Goal: Information Seeking & Learning: Learn about a topic

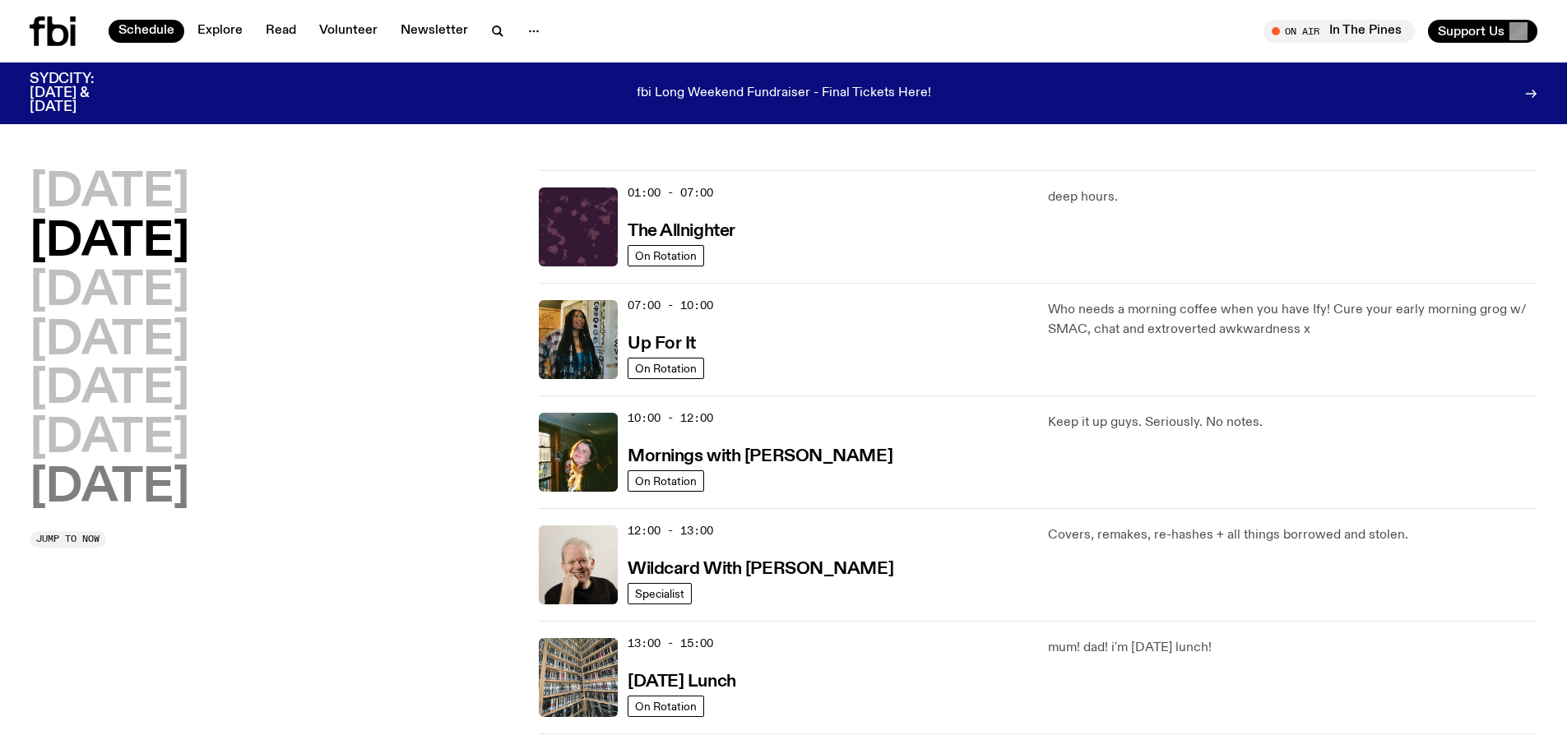
click at [132, 485] on h2 "Sunday" at bounding box center [110, 488] width 160 height 46
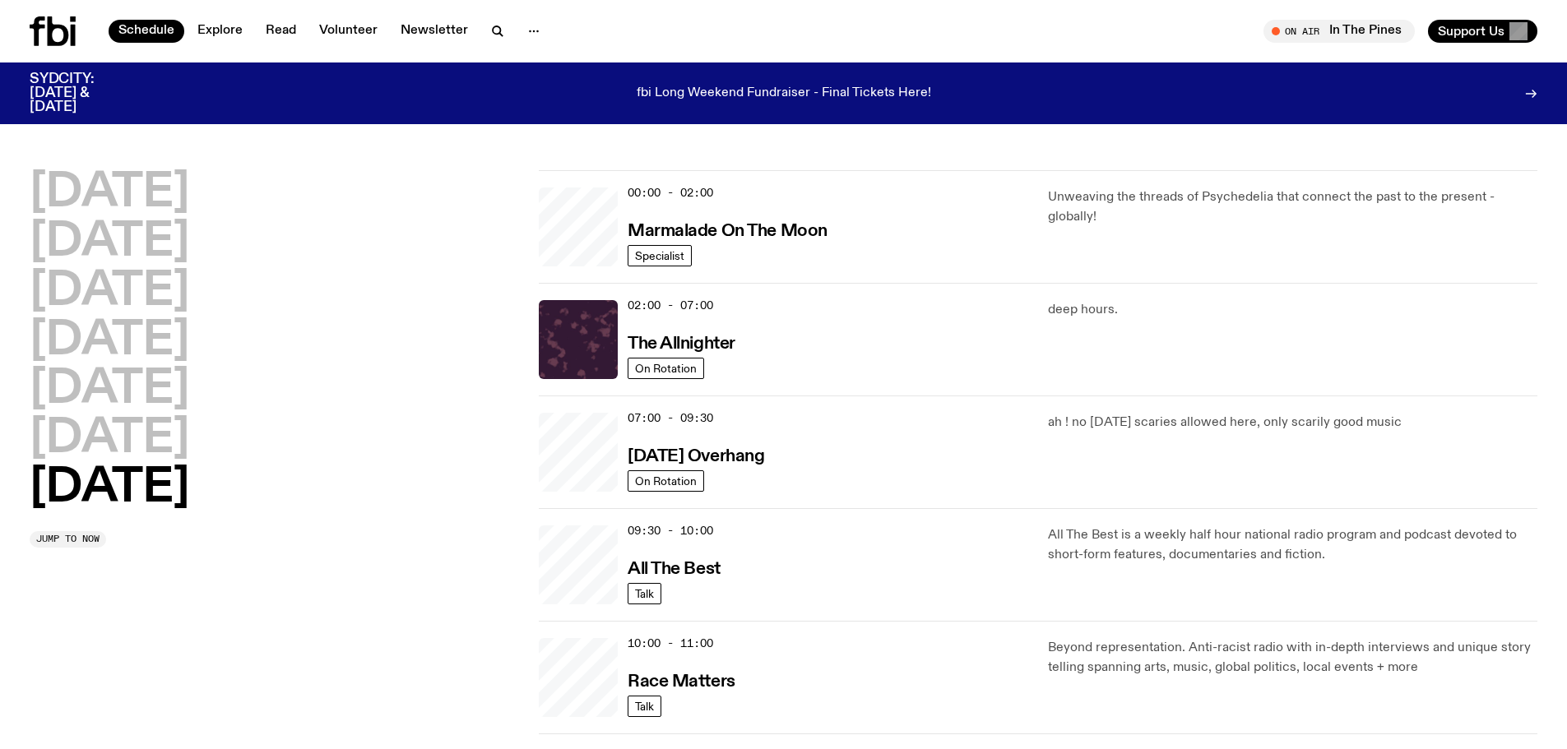
scroll to position [46, 0]
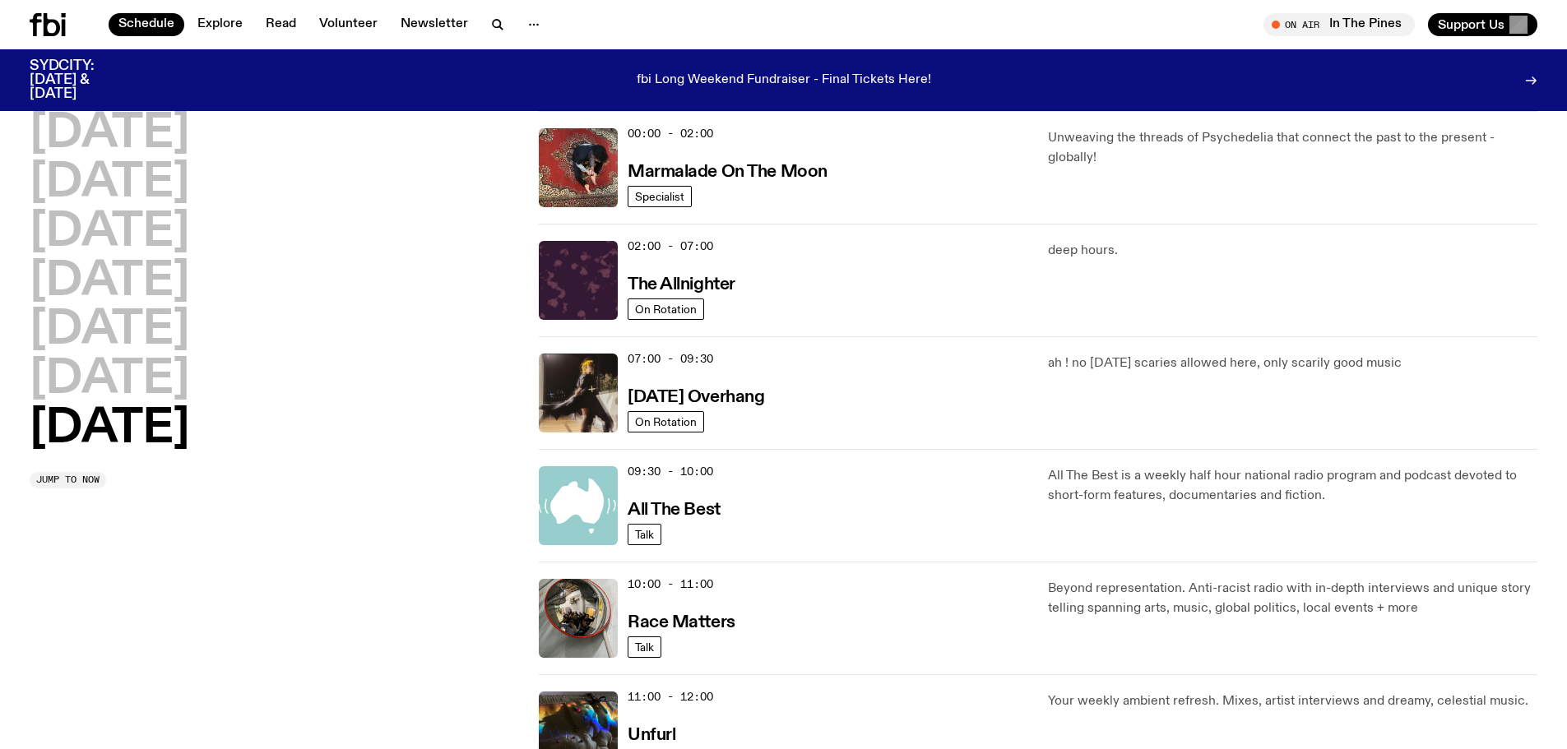
click at [169, 435] on h2 "Sunday" at bounding box center [110, 429] width 160 height 46
click at [151, 373] on h2 "Saturday" at bounding box center [110, 380] width 160 height 46
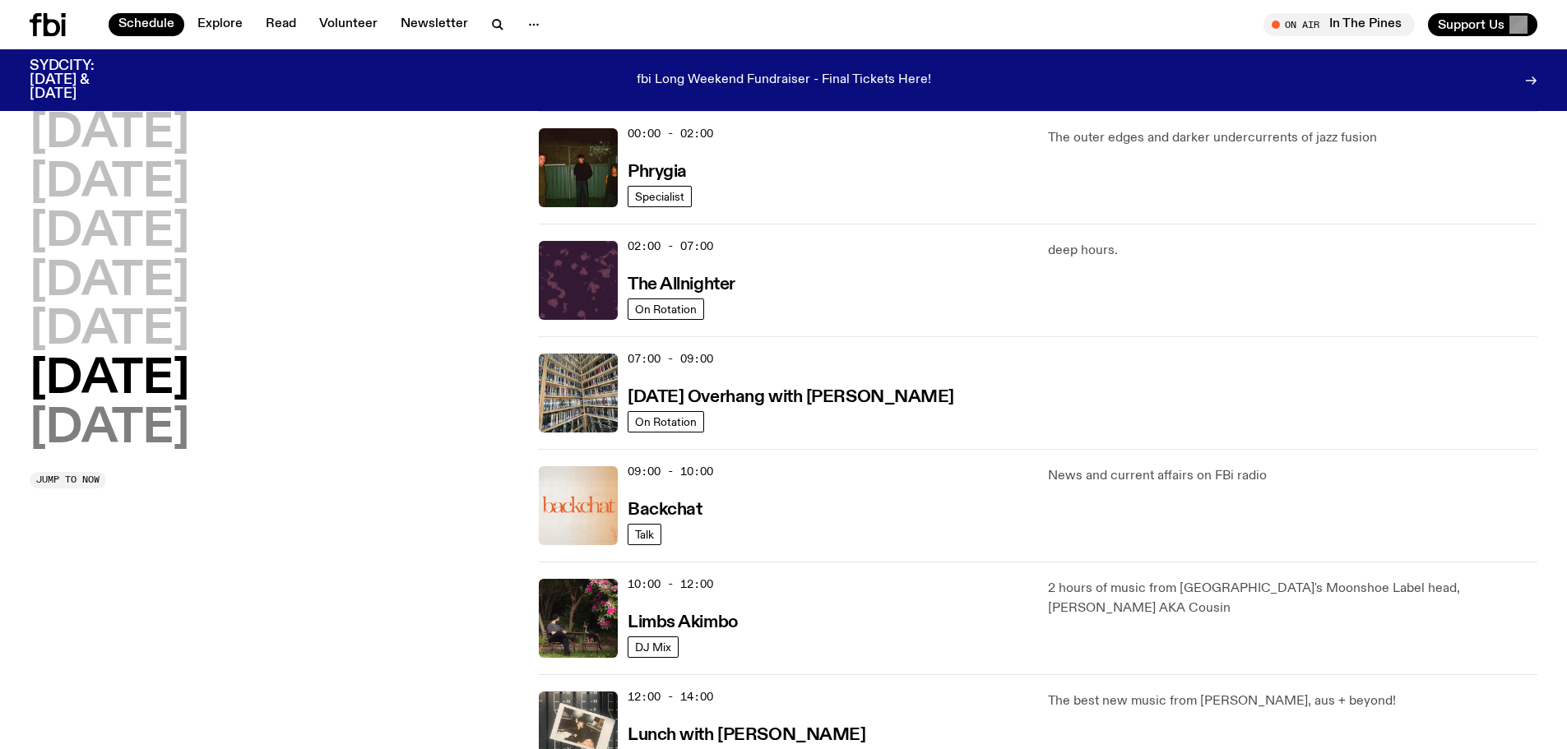
click at [131, 435] on h2 "Sunday" at bounding box center [110, 429] width 160 height 46
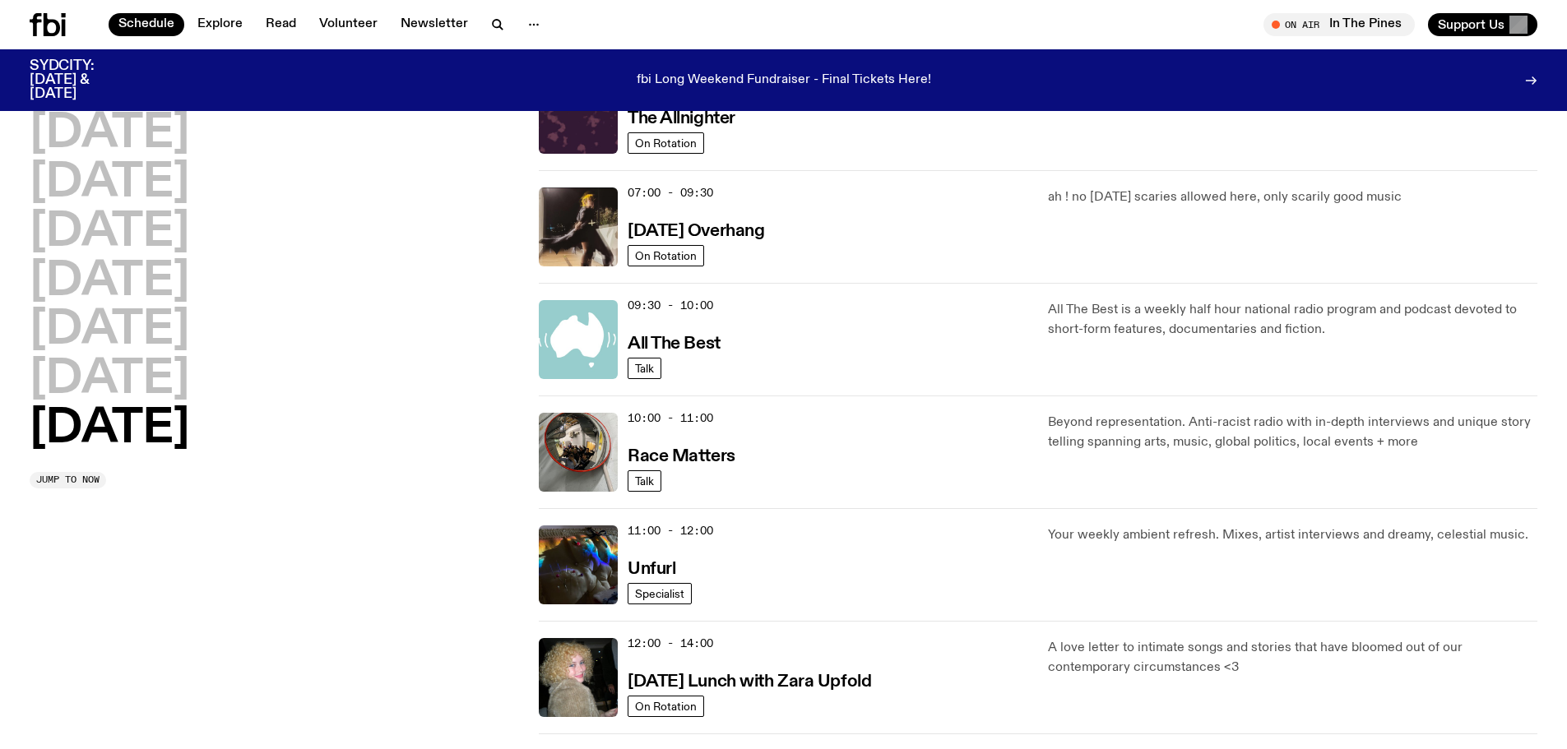
scroll to position [211, 0]
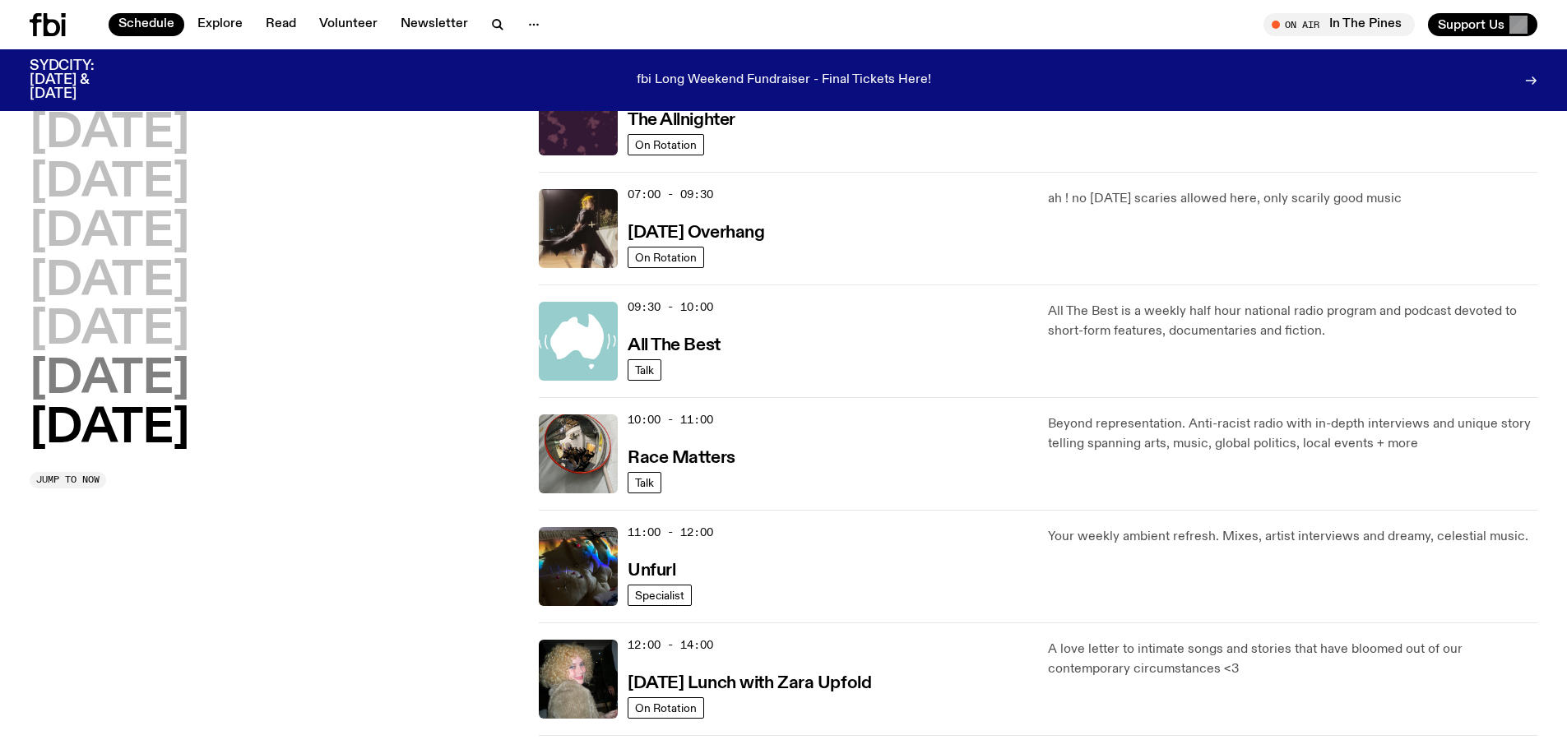
click at [188, 388] on h2 "Saturday" at bounding box center [110, 380] width 160 height 46
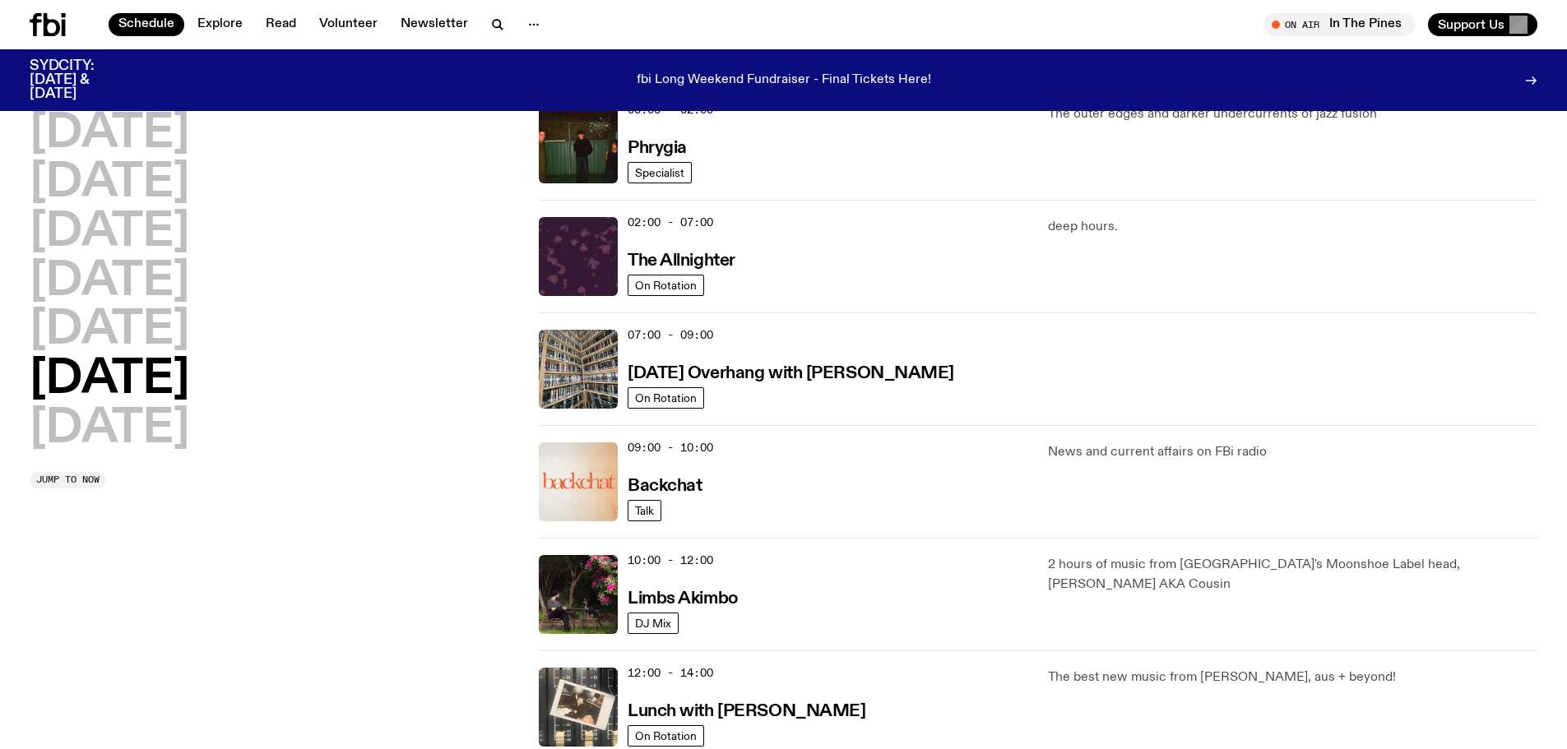
scroll to position [46, 0]
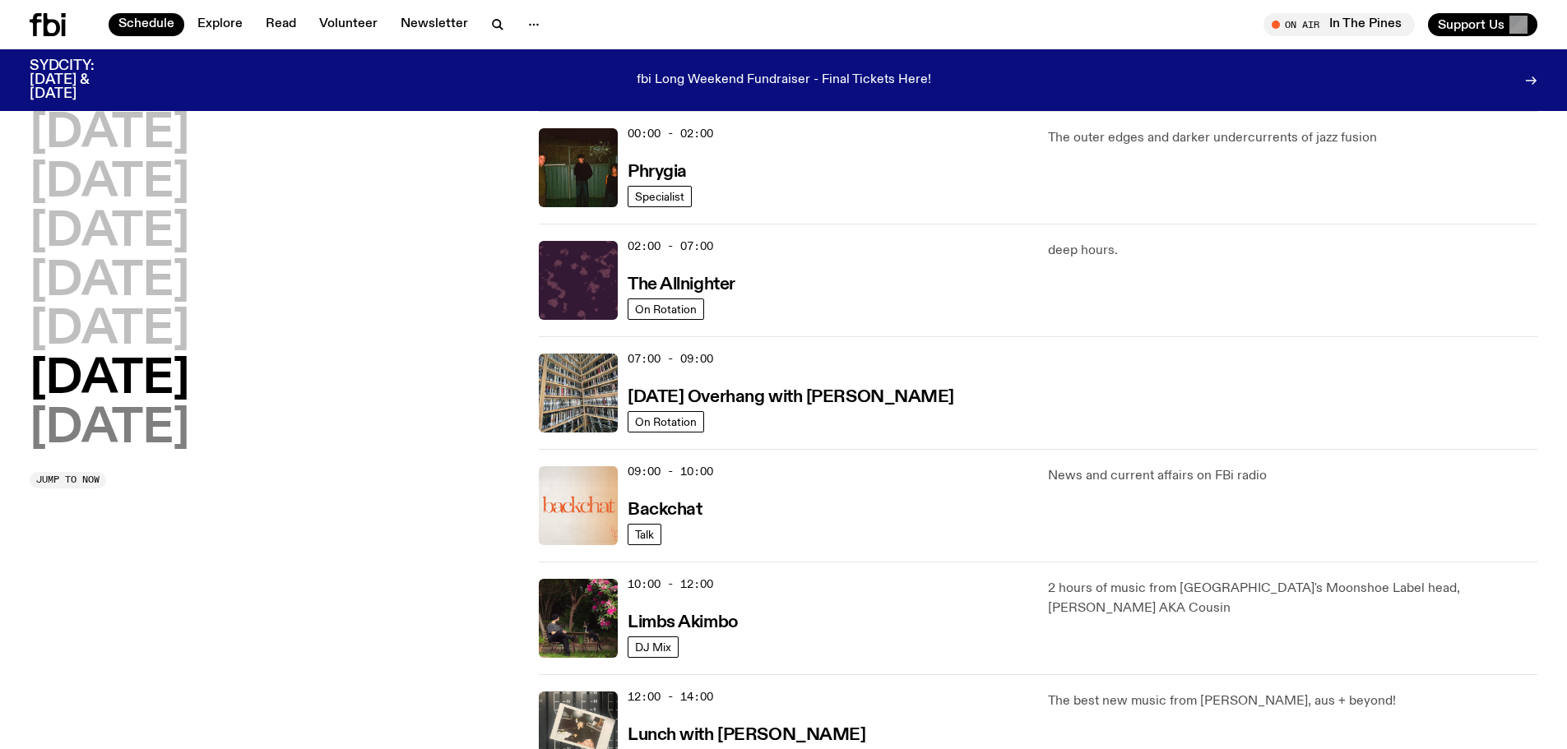
click at [166, 434] on h2 "Sunday" at bounding box center [110, 429] width 160 height 46
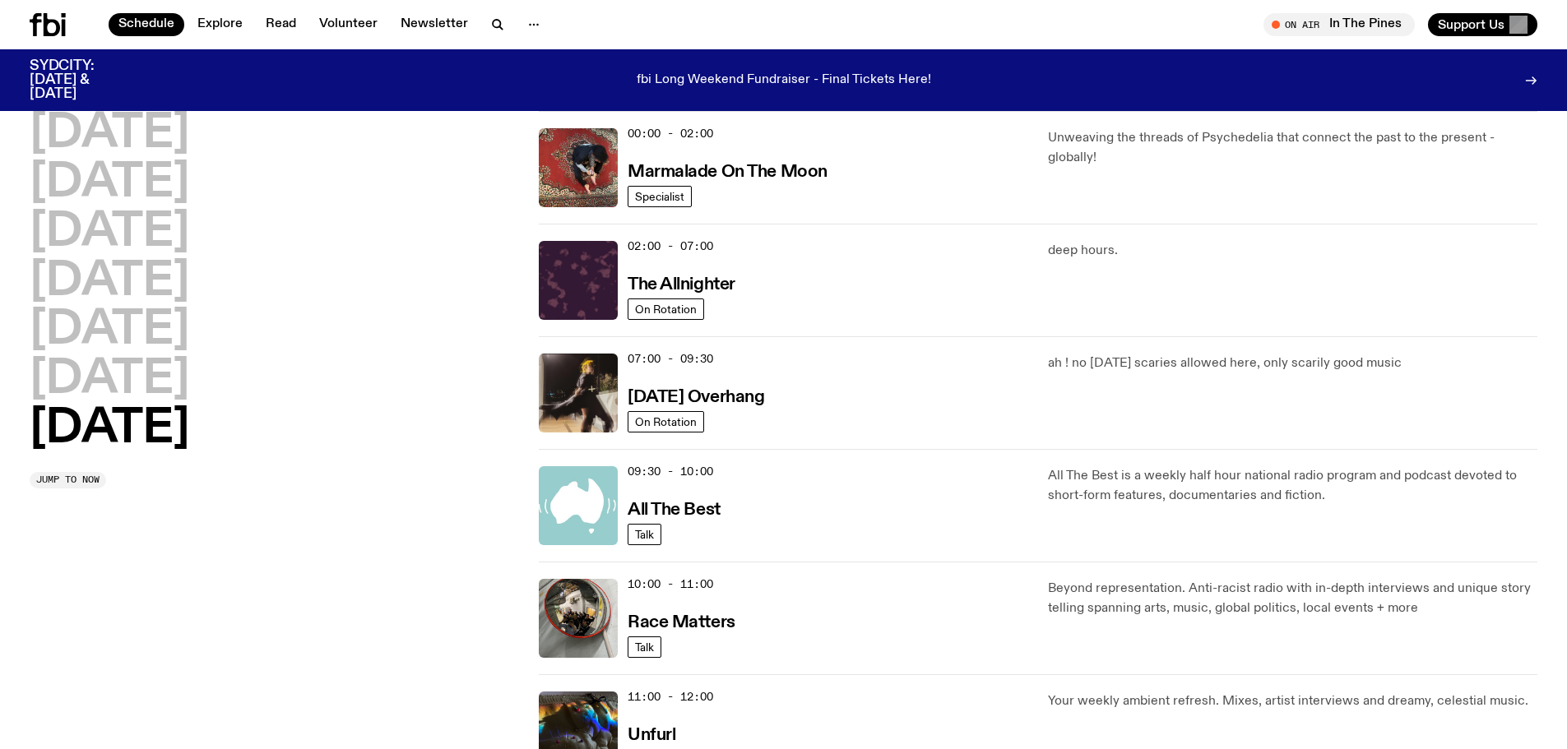
drag, startPoint x: 699, startPoint y: 508, endPoint x: 367, endPoint y: 430, distance: 341.3
click at [367, 430] on div "Monday Tuesday Wednesday Thursday Friday Saturday Sunday" at bounding box center [274, 281] width 489 height 341
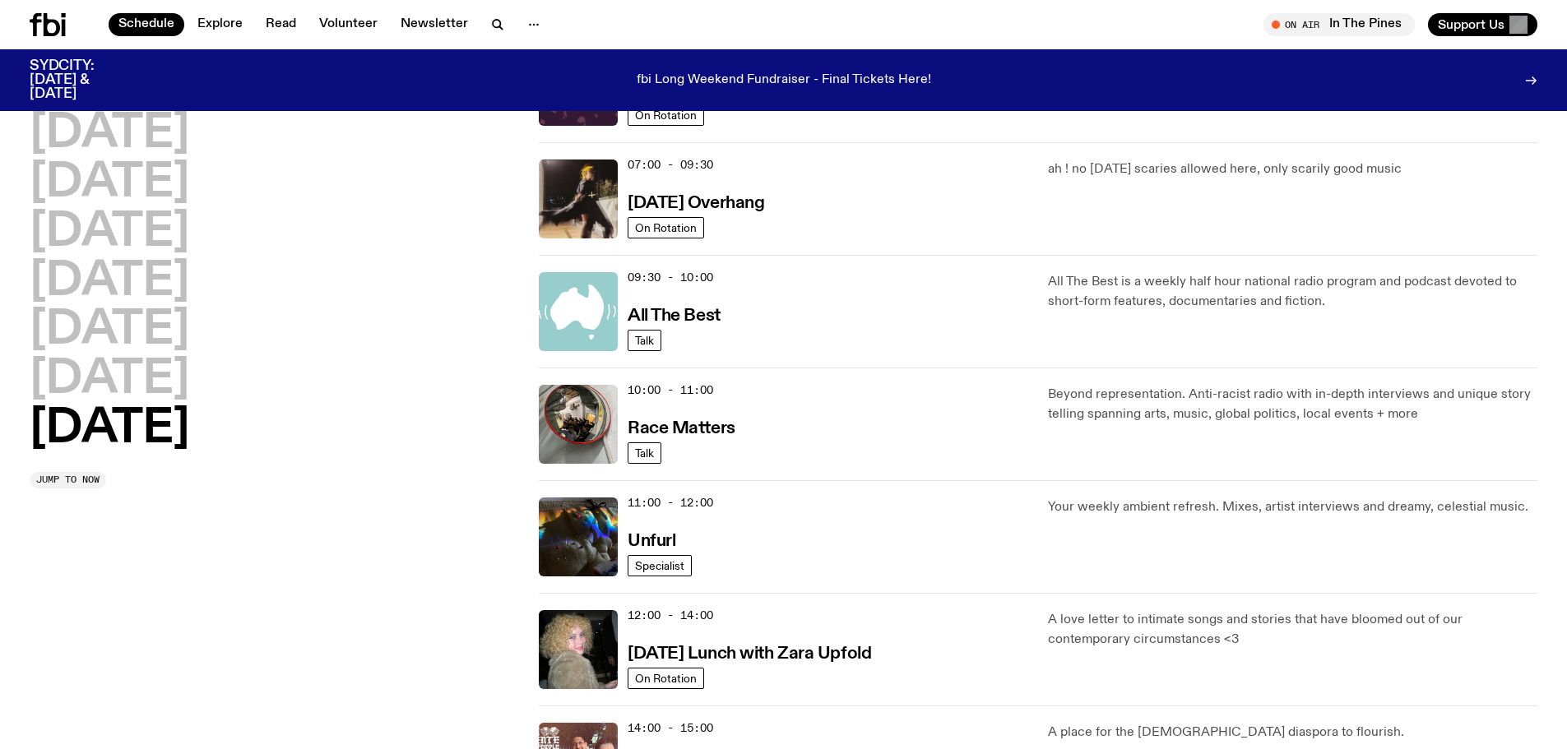
scroll to position [211, 0]
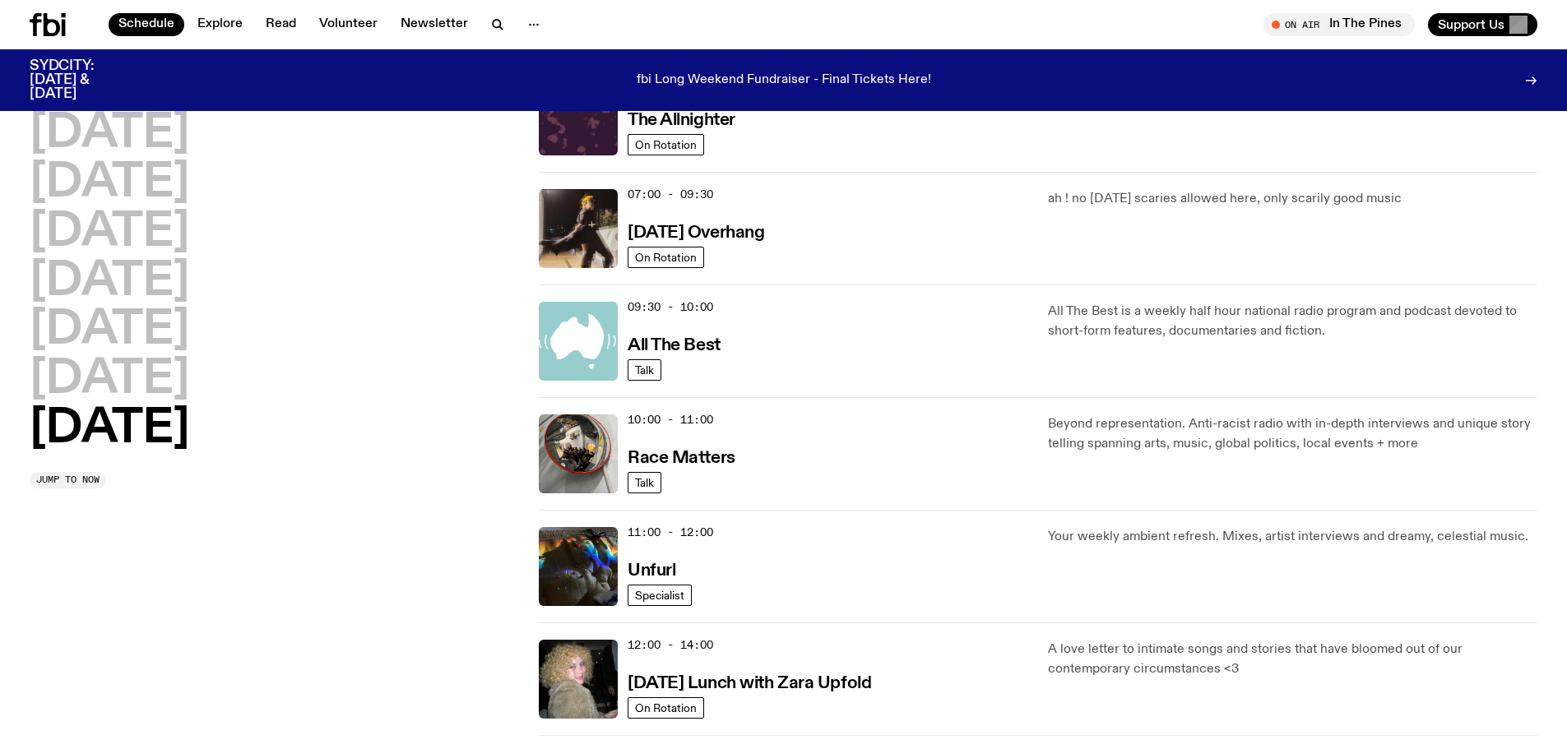
drag, startPoint x: 552, startPoint y: 430, endPoint x: 465, endPoint y: 450, distance: 89.4
click at [465, 450] on div "Monday Tuesday Wednesday Thursday Friday Saturday Sunday" at bounding box center [274, 281] width 489 height 341
click at [189, 377] on h2 "Saturday" at bounding box center [110, 380] width 160 height 46
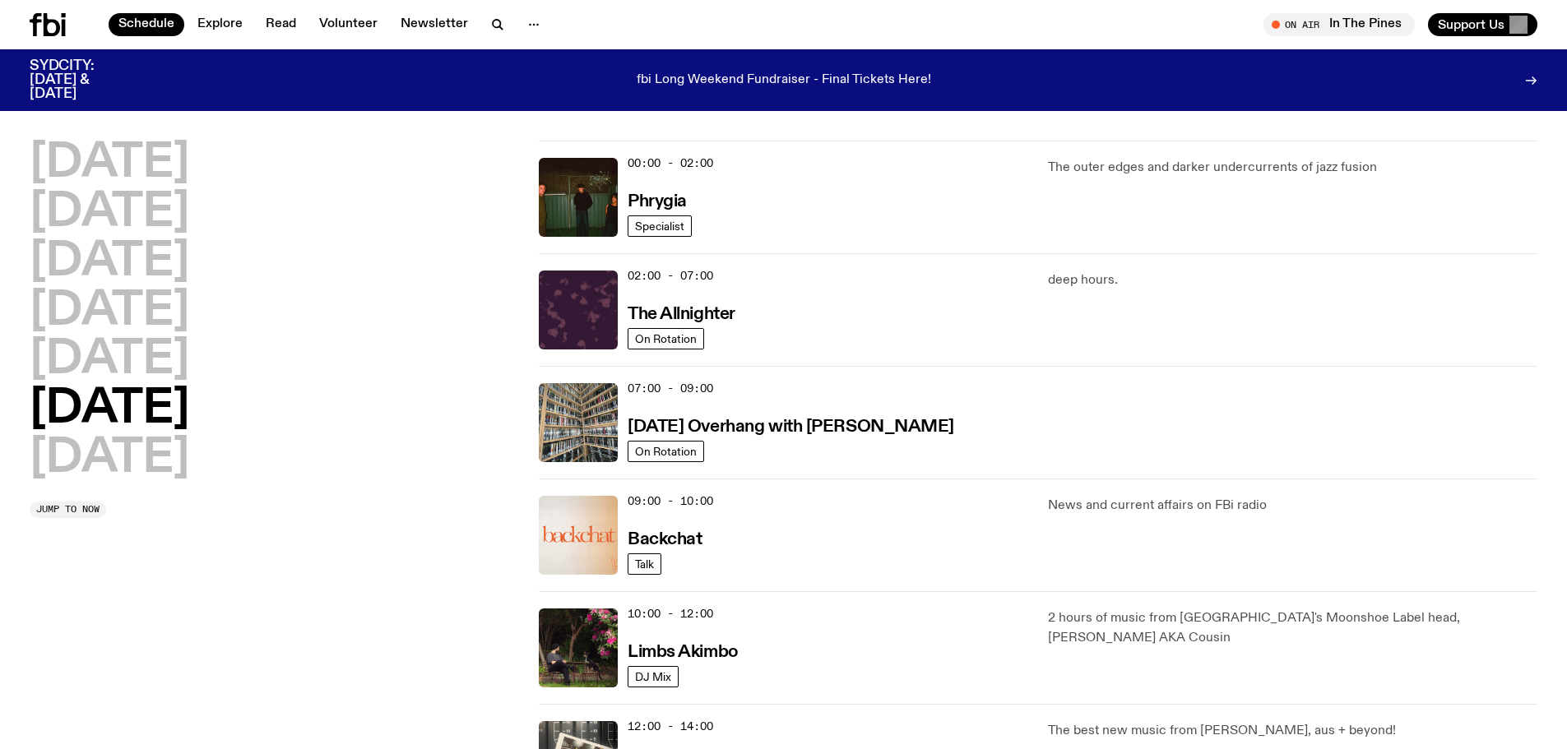
scroll to position [0, 0]
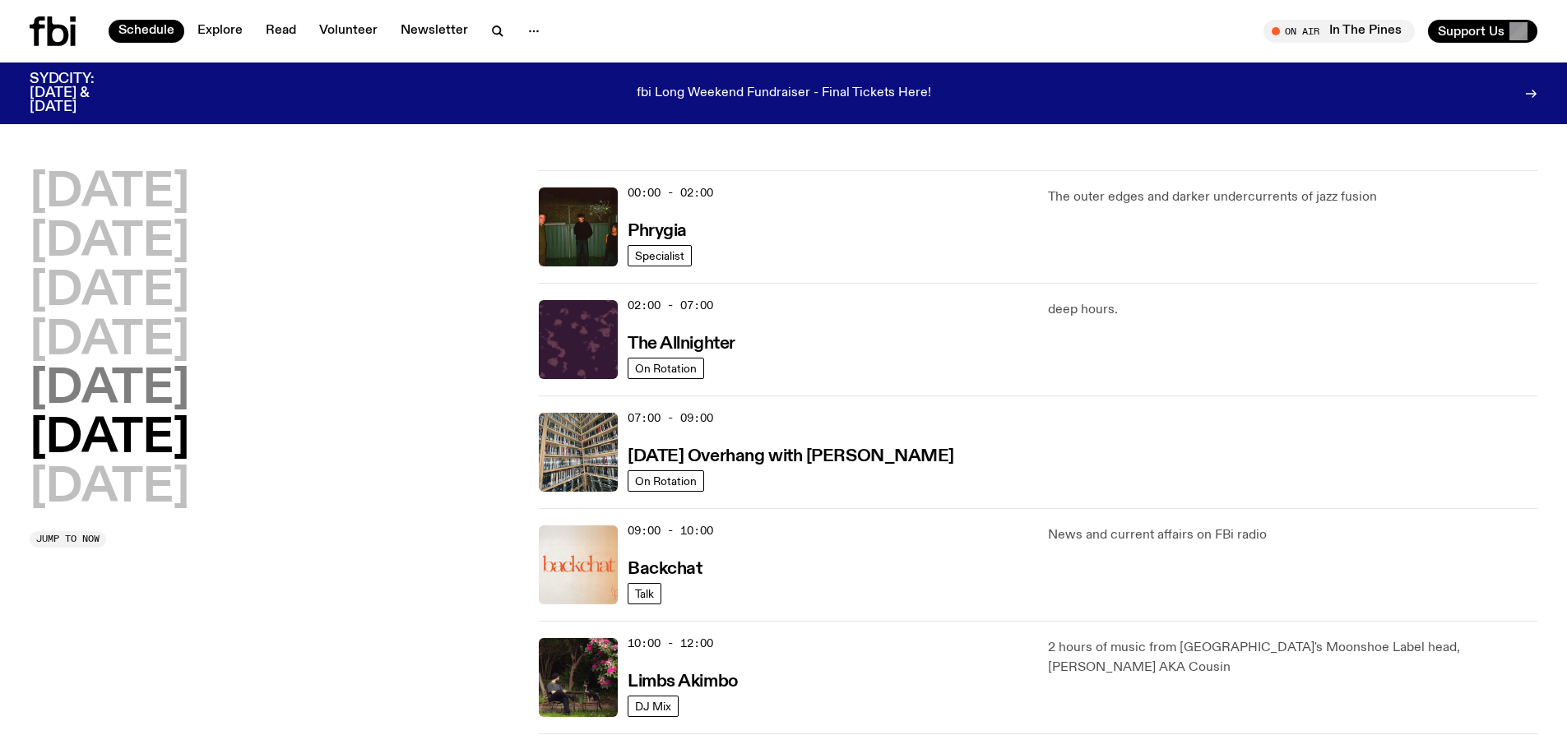
click at [106, 384] on h2 "Friday" at bounding box center [110, 390] width 160 height 46
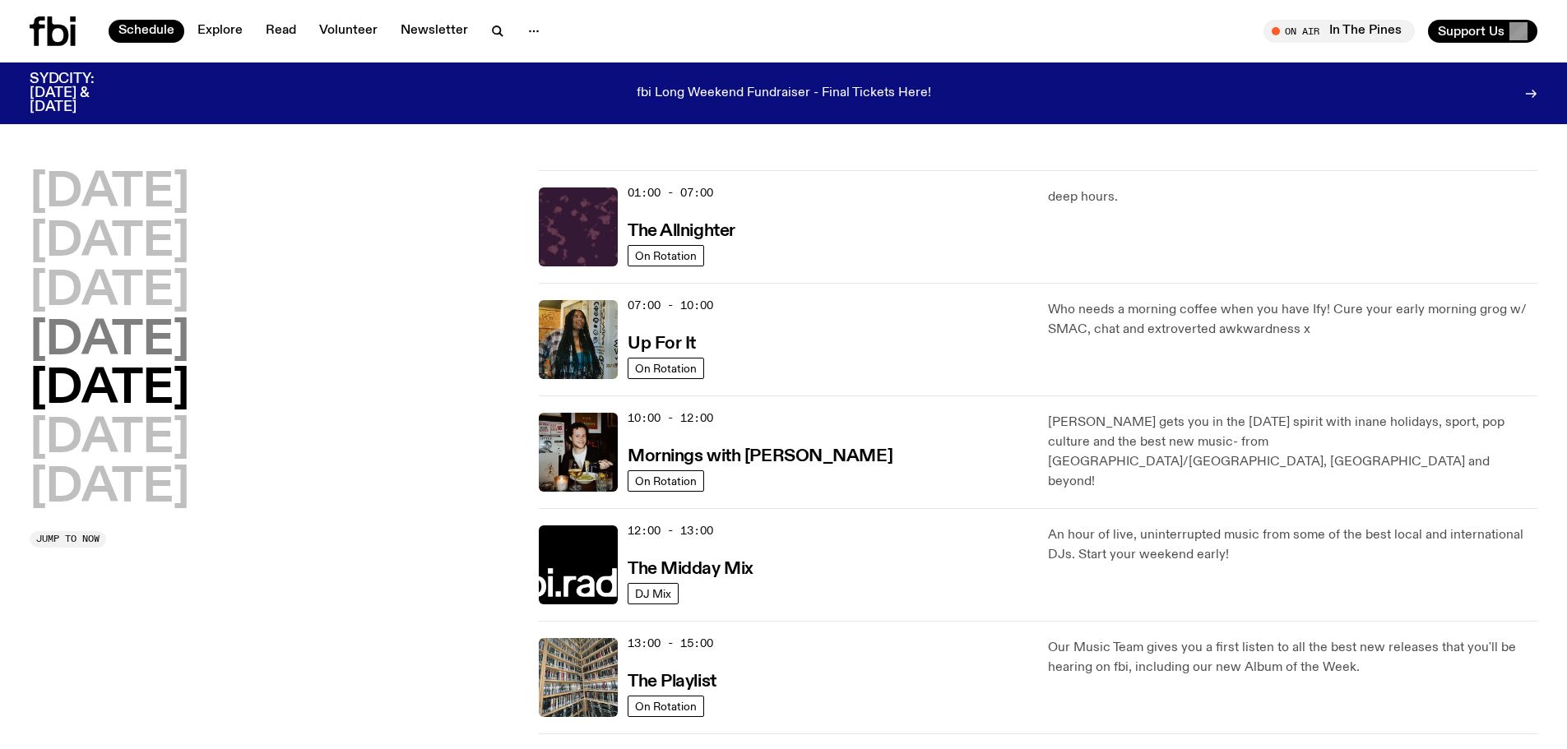
click at [183, 358] on h2 "Thursday" at bounding box center [110, 341] width 160 height 46
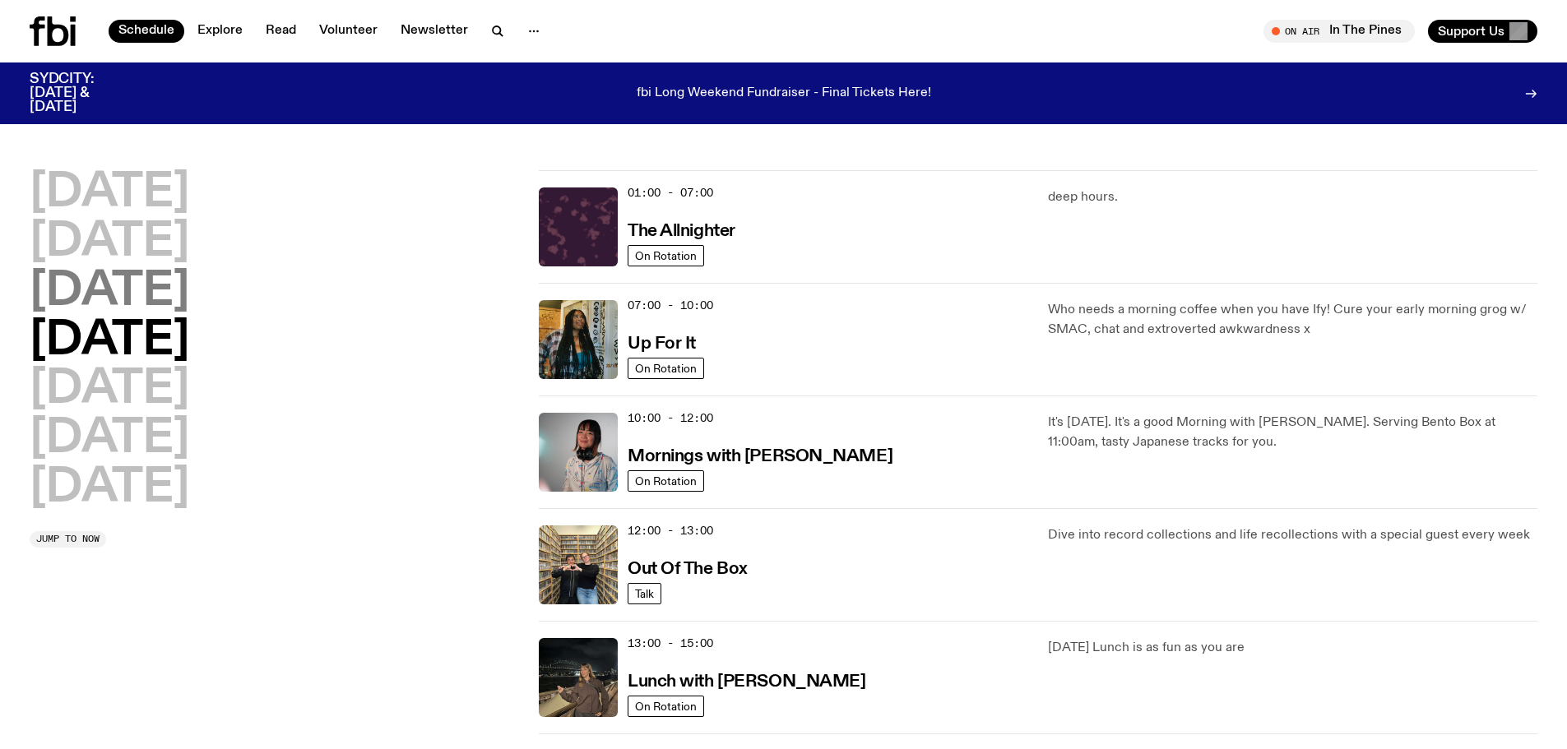
click at [146, 284] on h2 "Wednesday" at bounding box center [110, 292] width 160 height 46
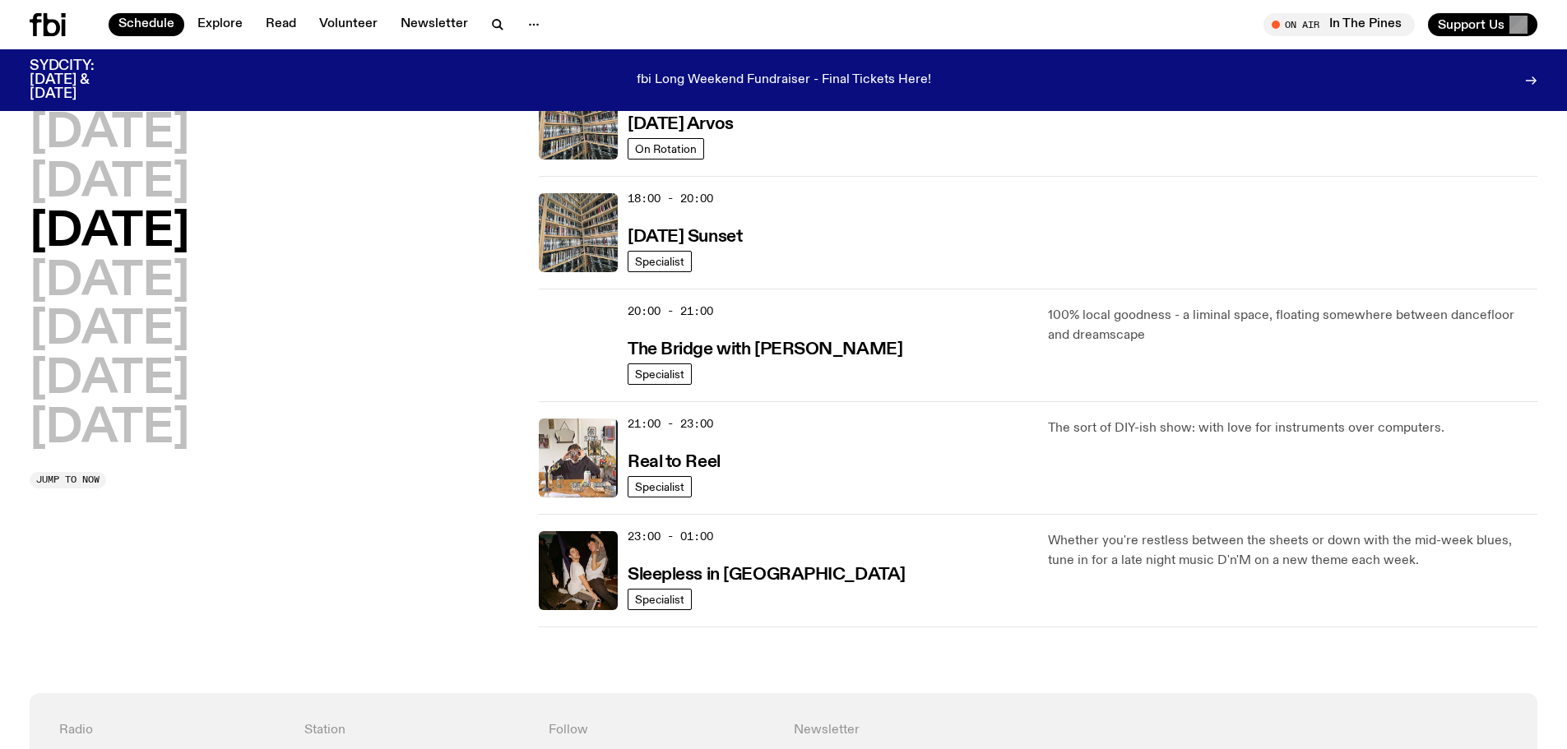
scroll to position [658, 0]
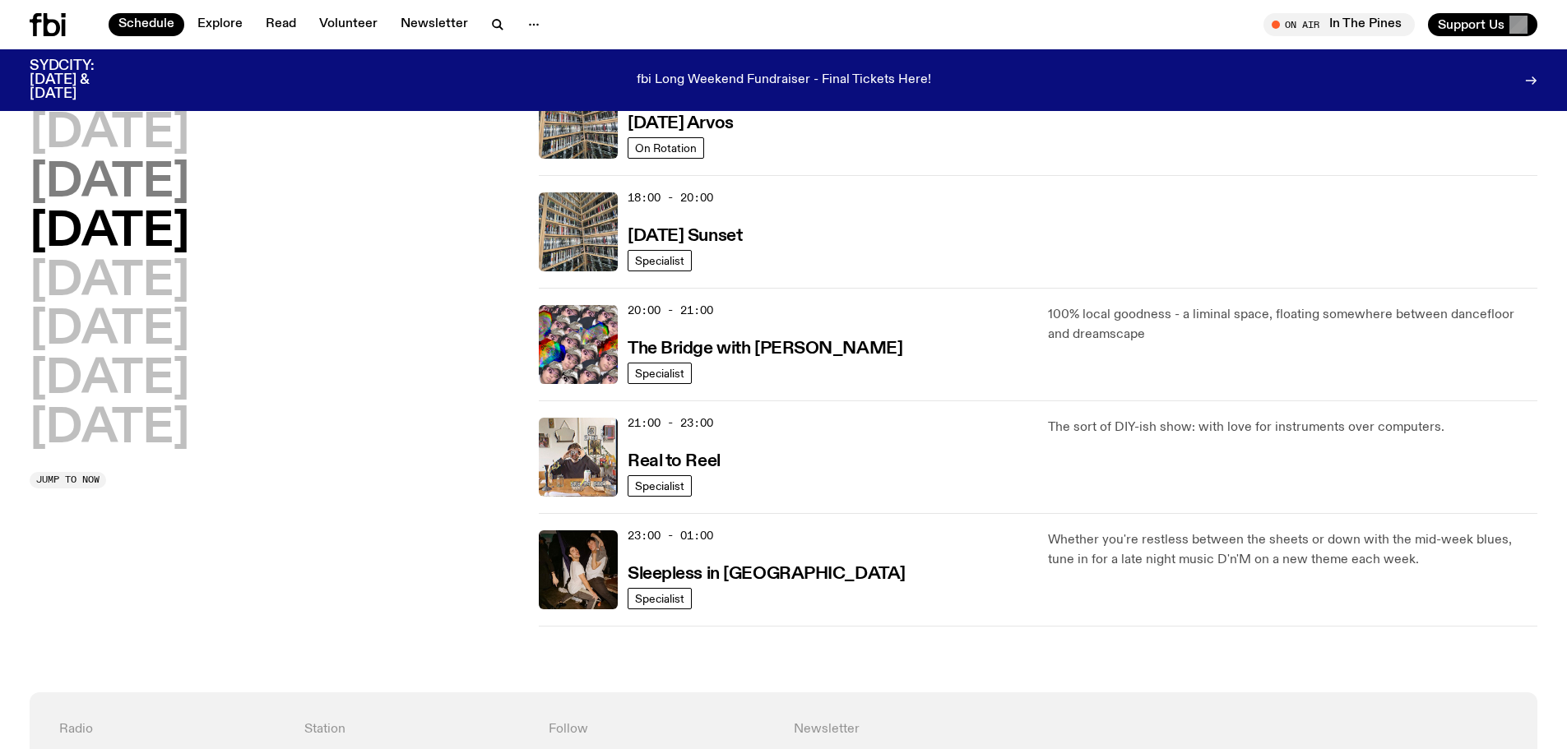
click at [155, 179] on h2 "Tuesday" at bounding box center [110, 183] width 160 height 46
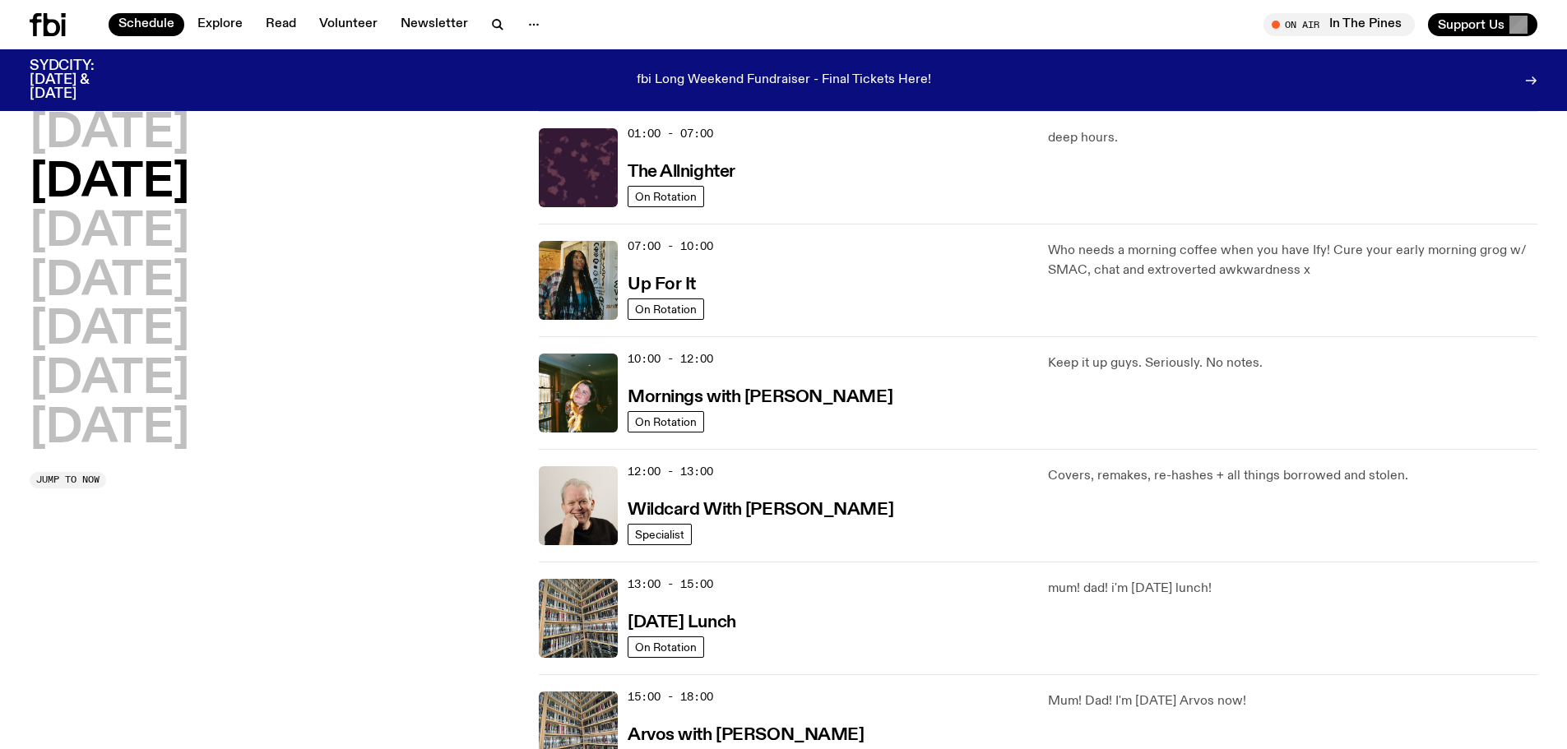
scroll to position [0, 0]
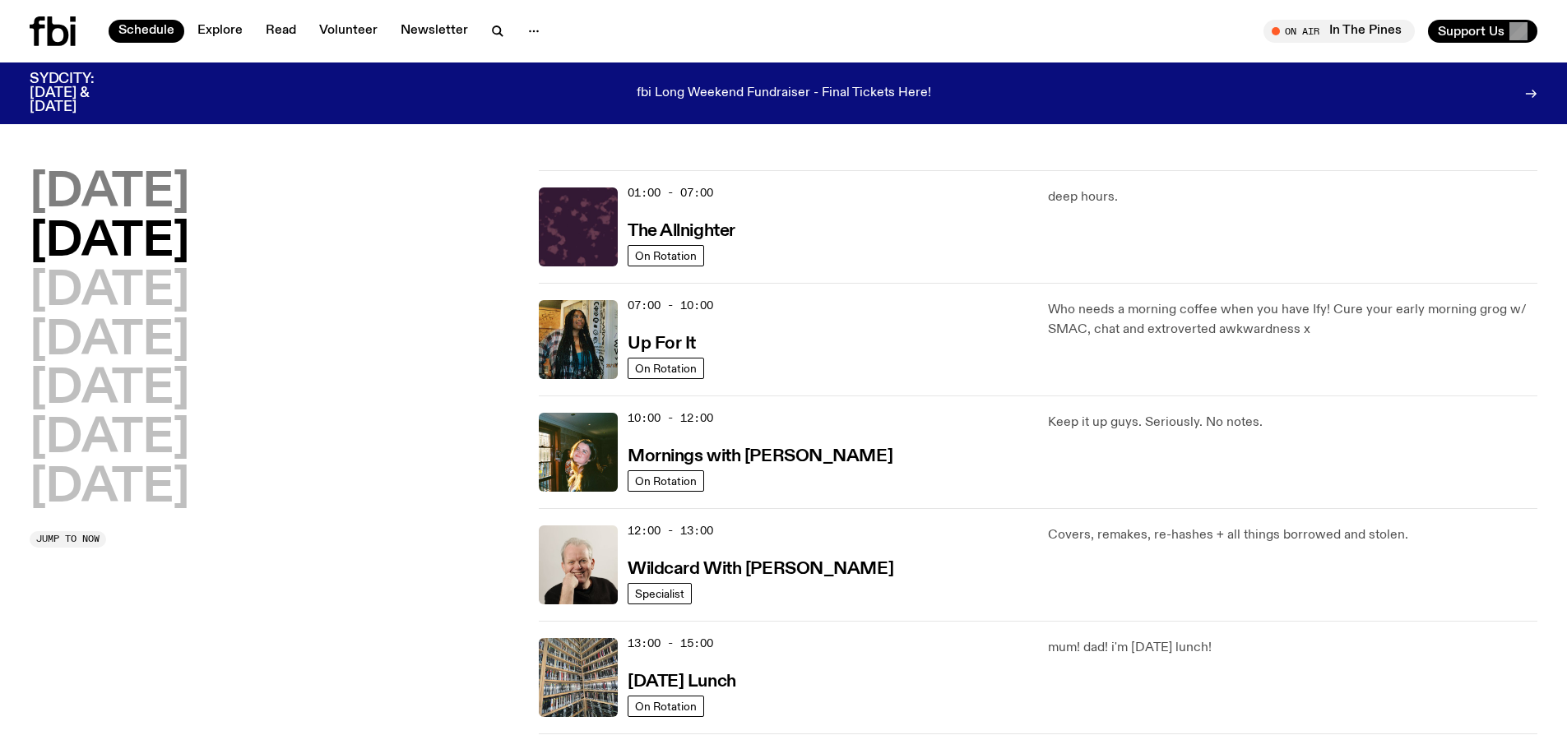
click at [116, 180] on h2 "Monday" at bounding box center [110, 193] width 160 height 46
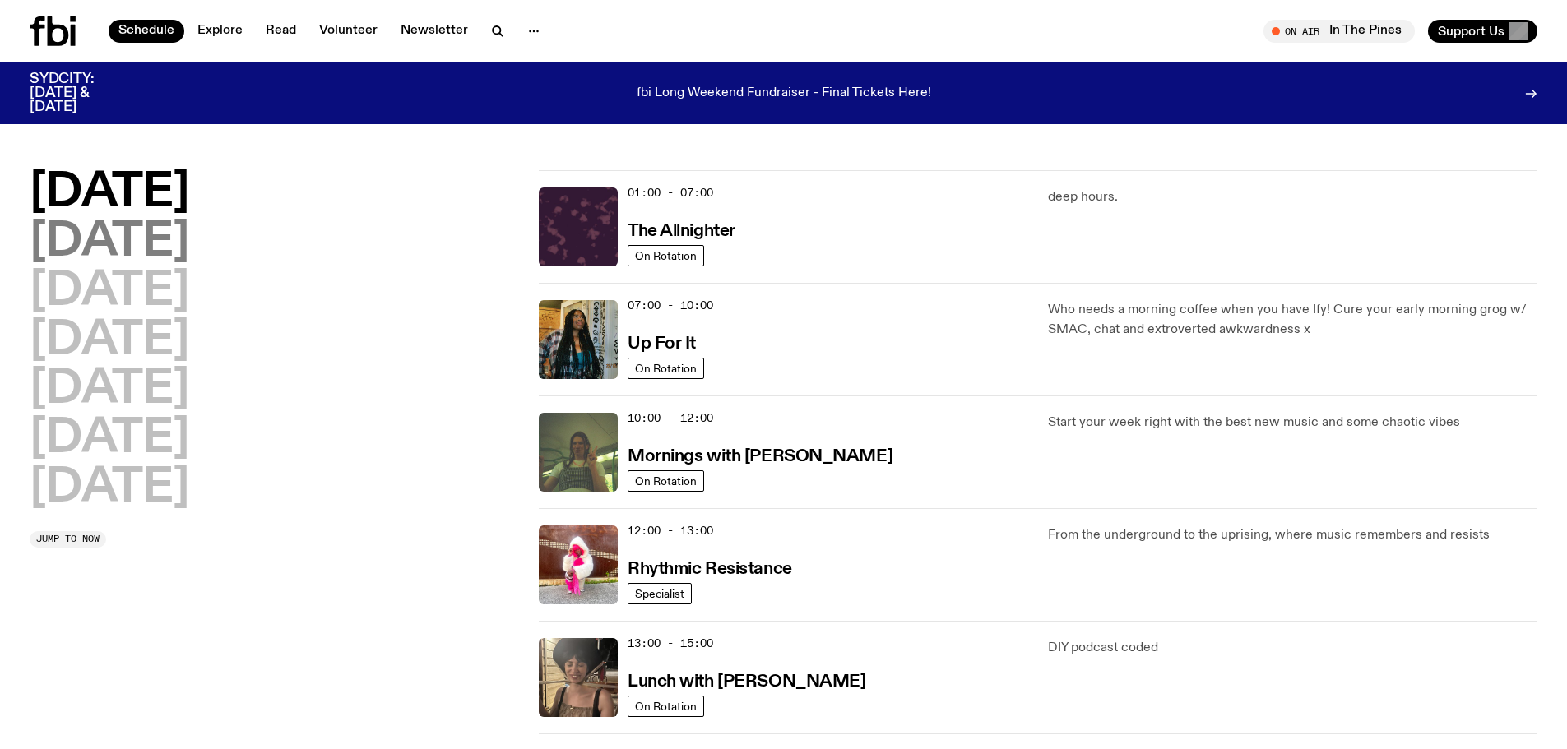
click at [172, 236] on h2 "Tuesday" at bounding box center [110, 243] width 160 height 46
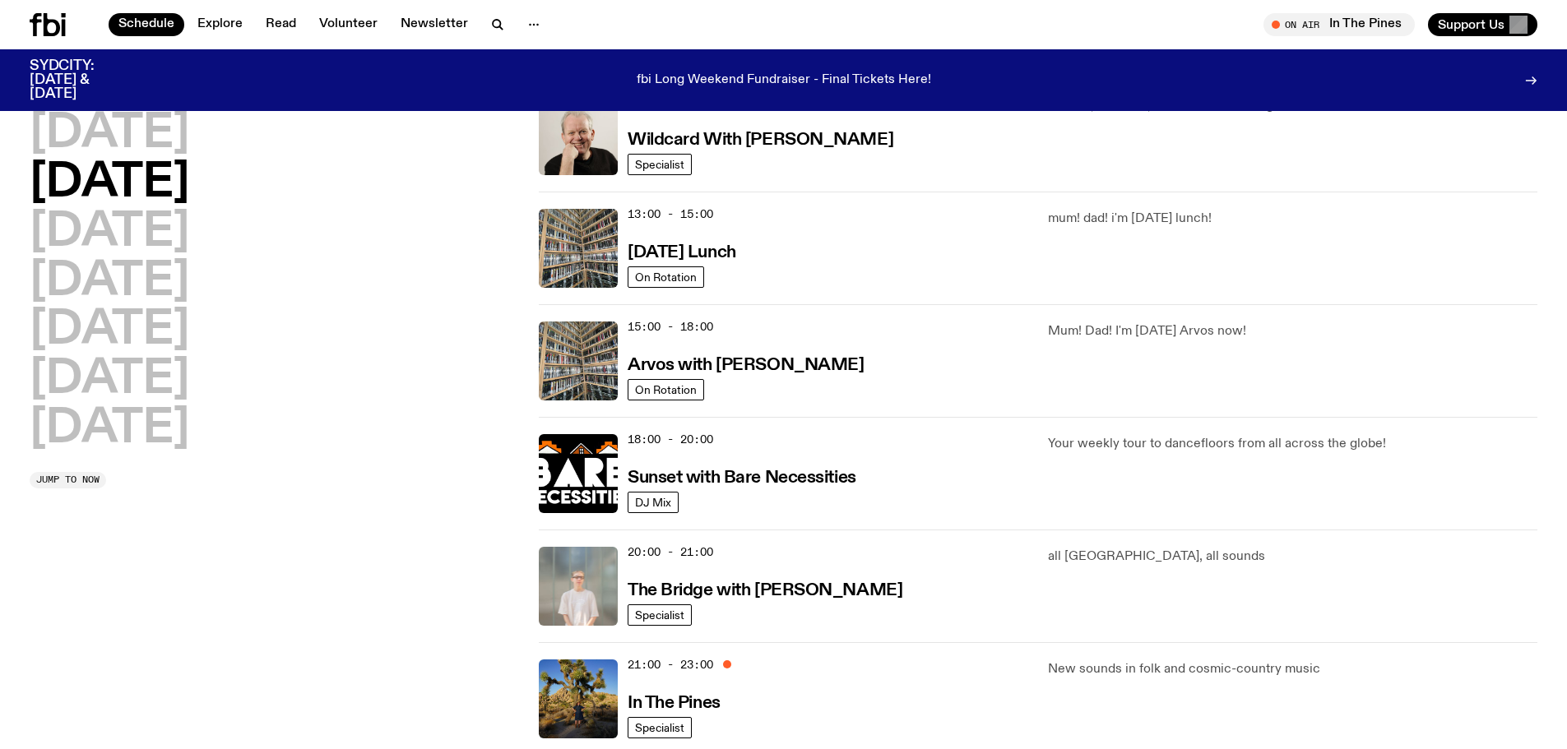
scroll to position [293, 0]
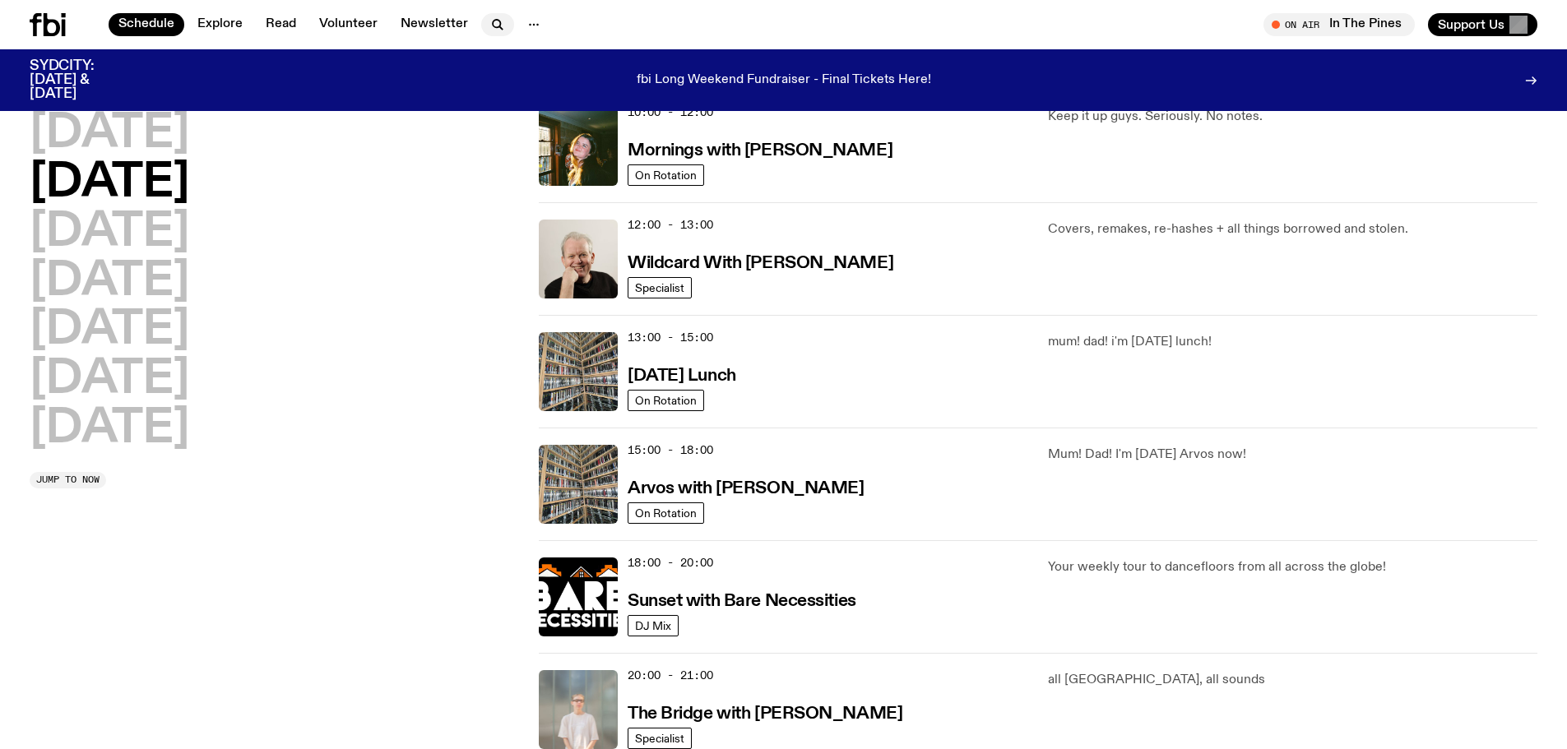
click at [497, 25] on icon "button" at bounding box center [498, 25] width 20 height 20
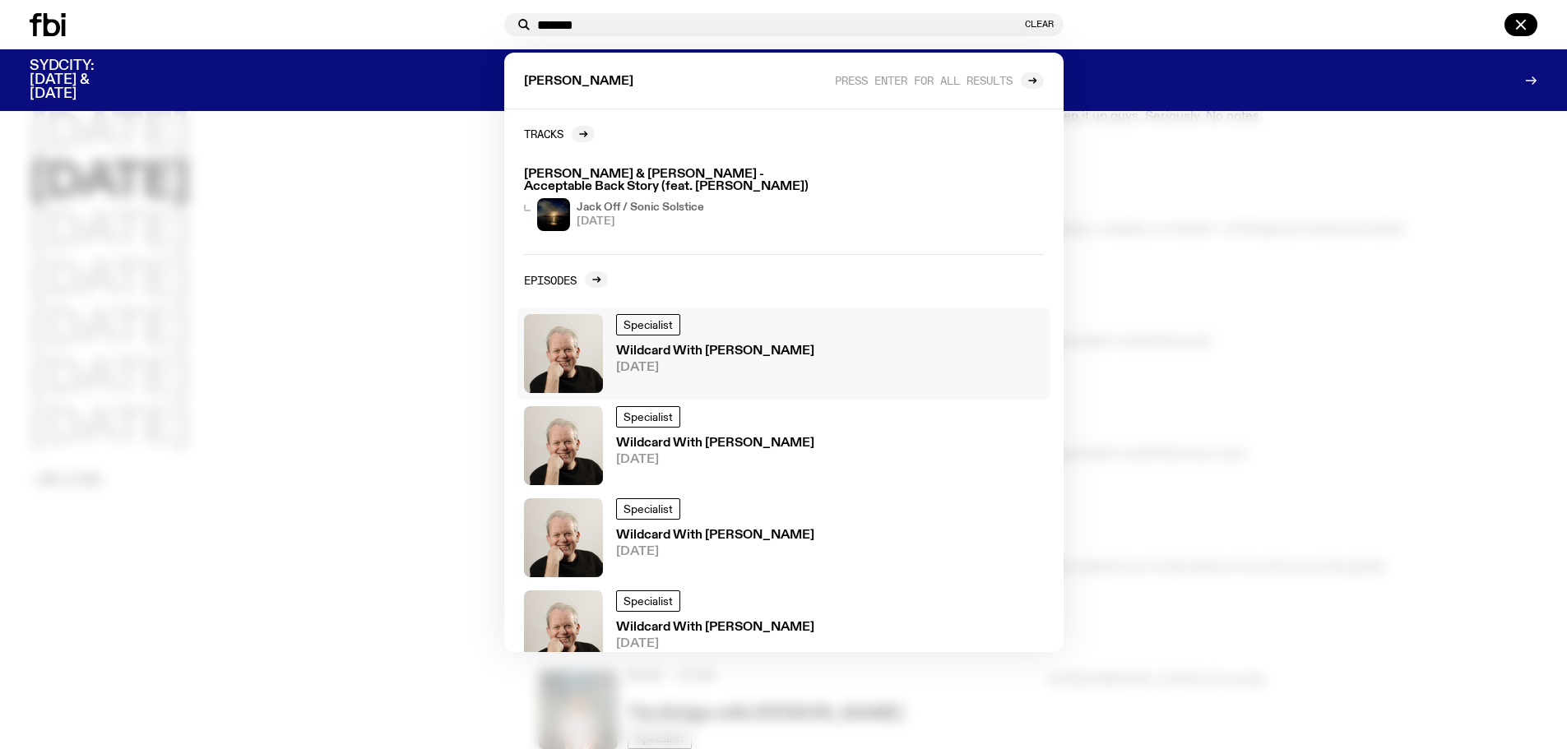
type input "******"
click at [809, 362] on div "Specialist Wildcard With Stuart Coupe 30.09.25" at bounding box center [784, 353] width 520 height 79
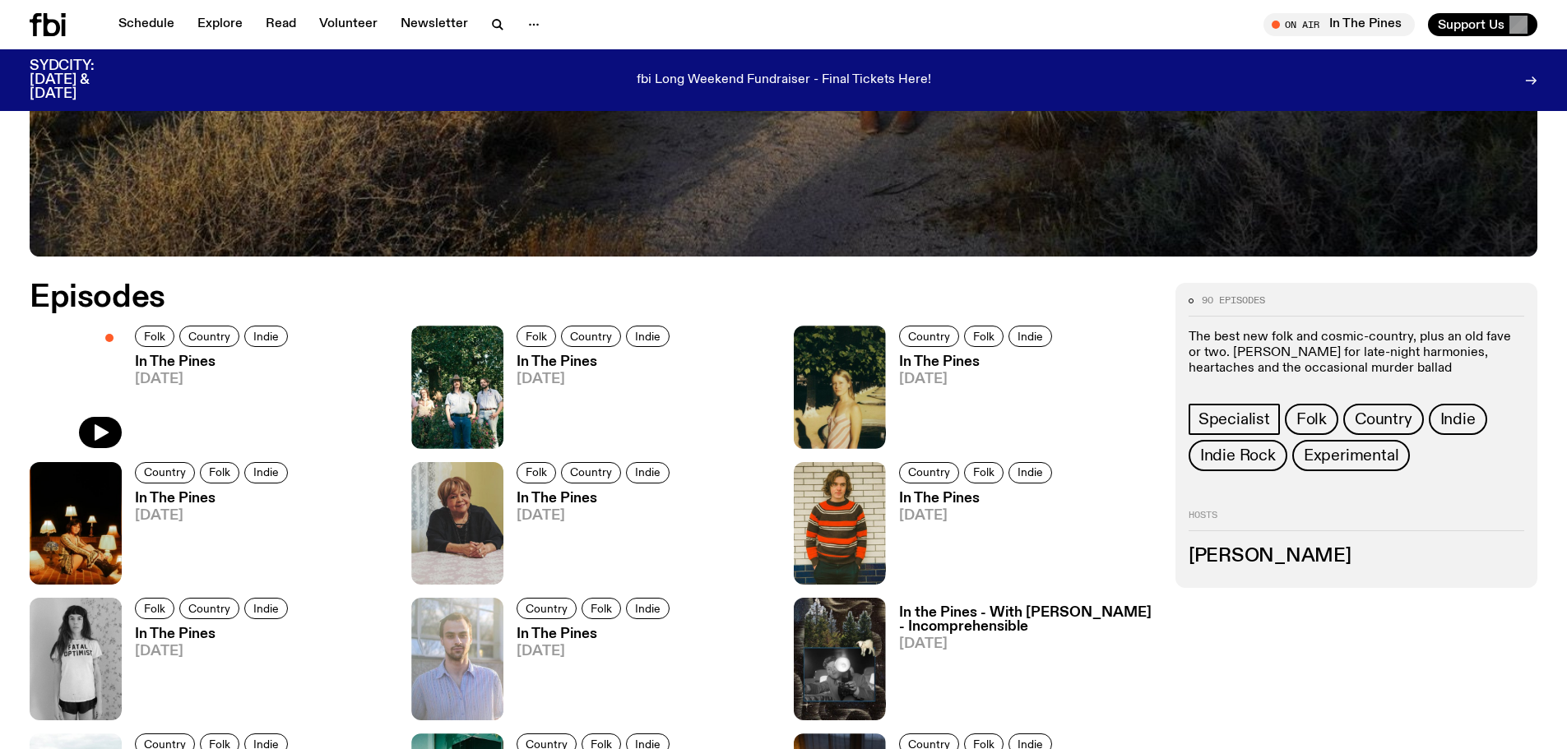
scroll to position [729, 0]
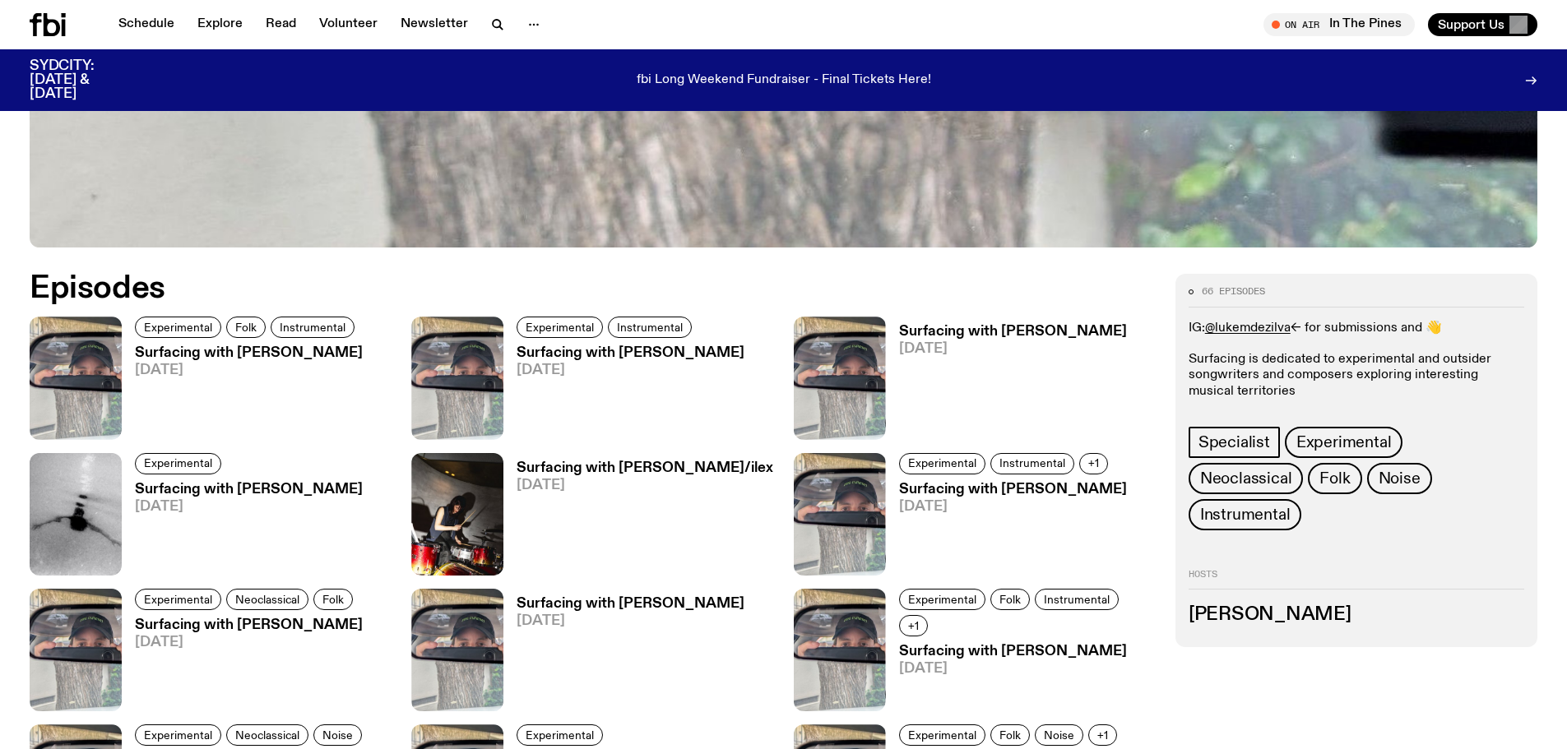
scroll to position [818, 0]
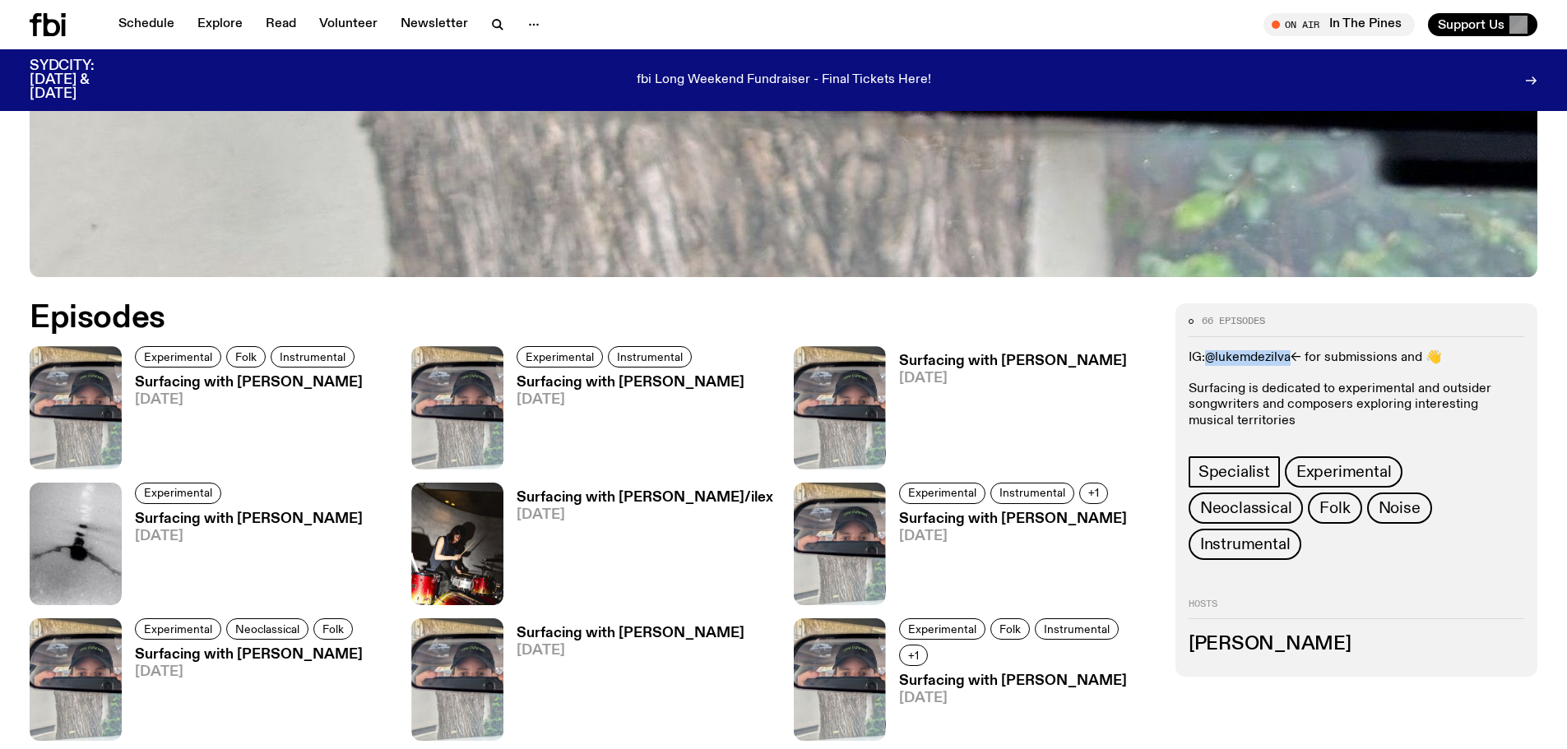
drag, startPoint x: 1293, startPoint y: 355, endPoint x: 1208, endPoint y: 352, distance: 84.8
click at [1208, 352] on p "IG: @lukemdezilva <- for submissions and 👋 Surfacing is dedicated to experiment…" at bounding box center [1356, 389] width 336 height 79
copy link "@lukemdezilva"
click at [1308, 357] on p "IG: @lukemdezilva <- for submissions and 👋 Surfacing is dedicated to experiment…" at bounding box center [1356, 389] width 336 height 79
drag, startPoint x: 1295, startPoint y: 354, endPoint x: 1186, endPoint y: 349, distance: 109.5
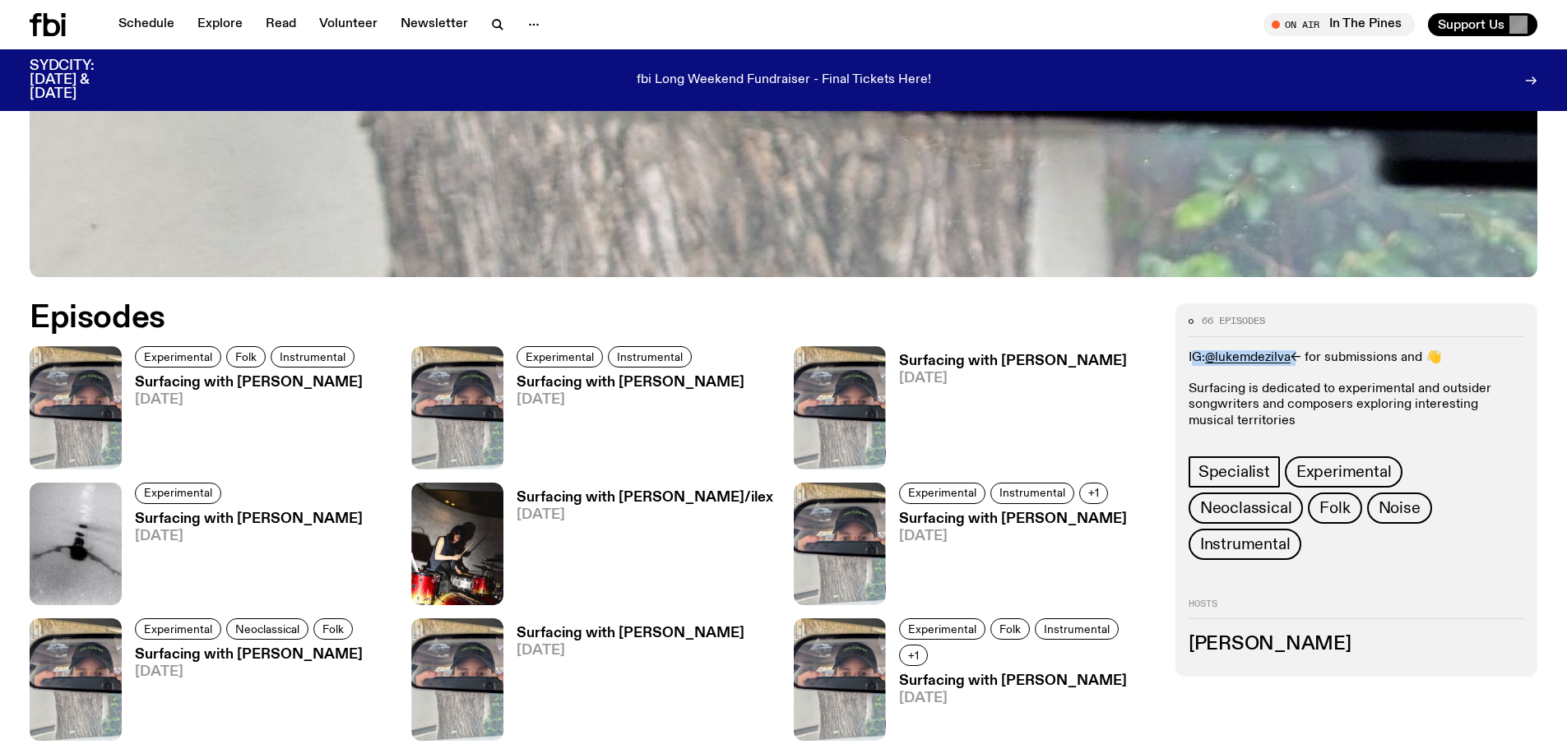
click at [1186, 349] on div "66 episodes IG: @lukemdezilva <- for submissions and 👋 Surfacing is dedicated t…" at bounding box center [1356, 489] width 362 height 373
copy p "IG: @lukemdezilva"
